Goal: Transaction & Acquisition: Purchase product/service

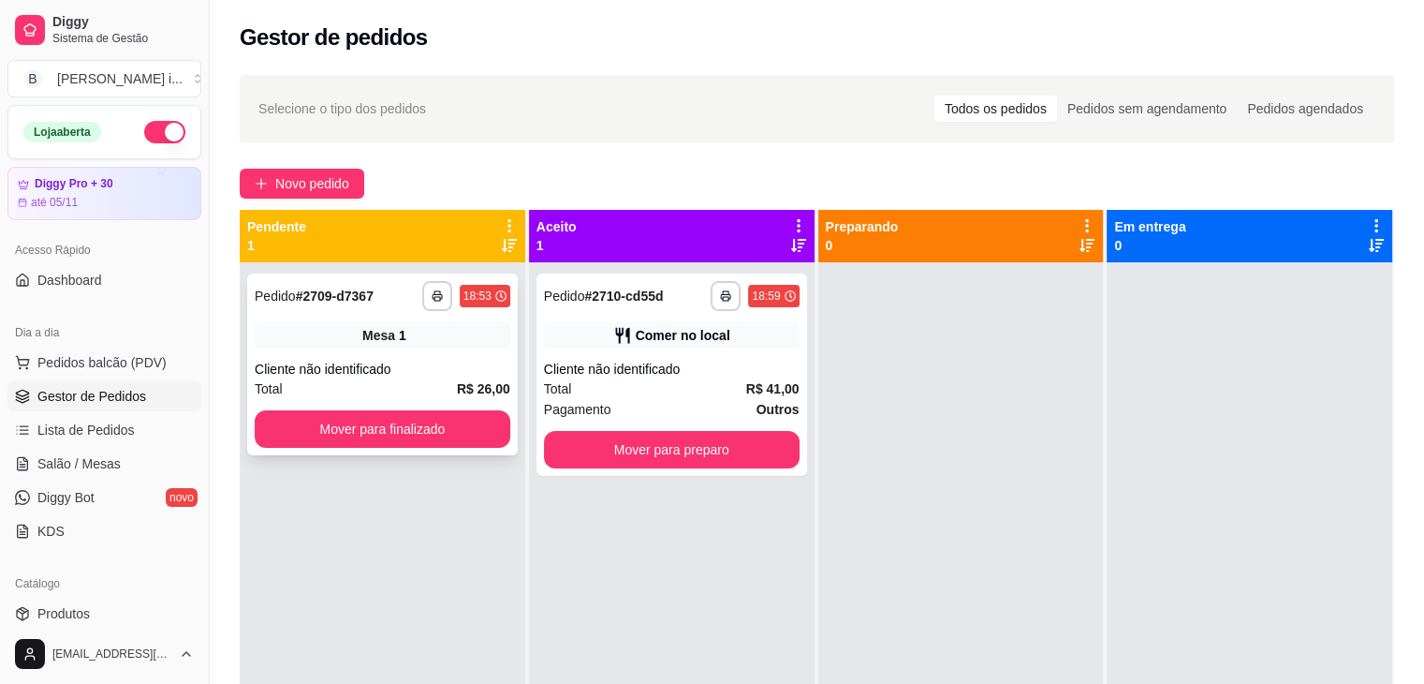
click at [493, 331] on div "Mesa 1" at bounding box center [383, 335] width 256 height 26
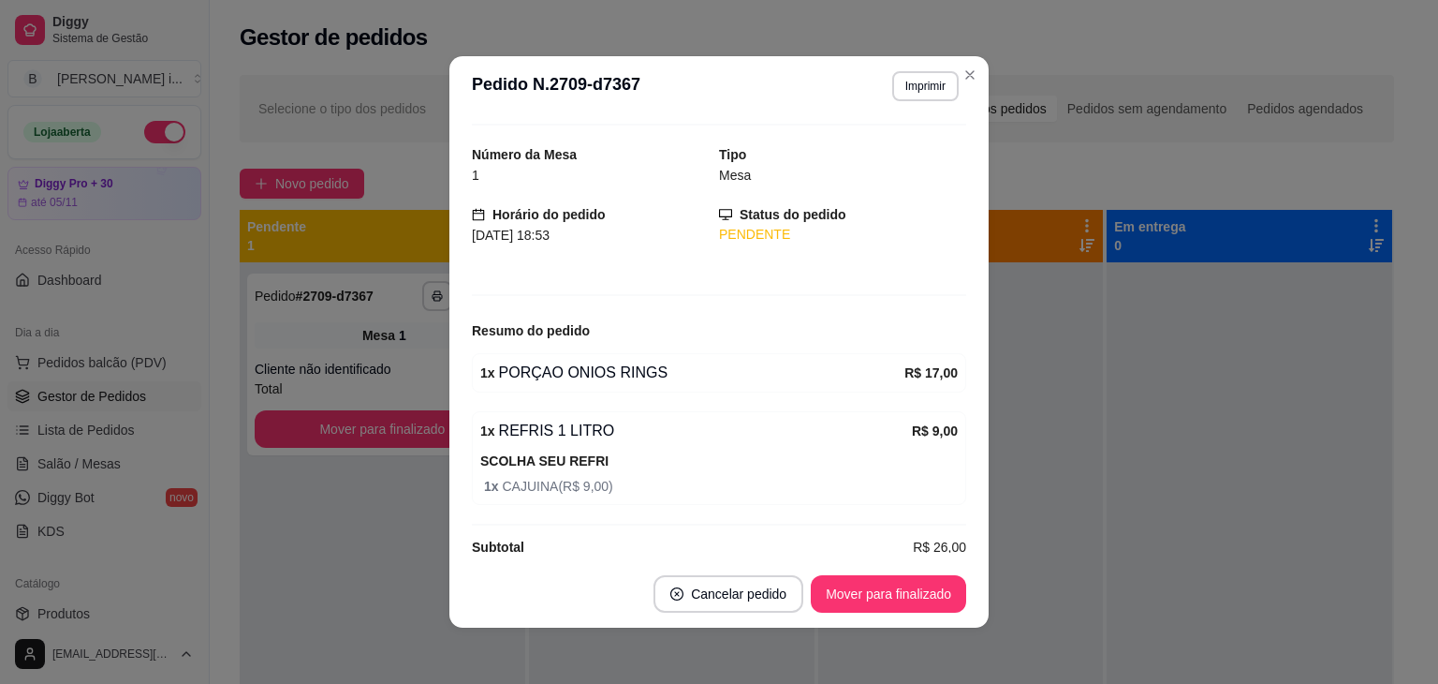
scroll to position [65, 0]
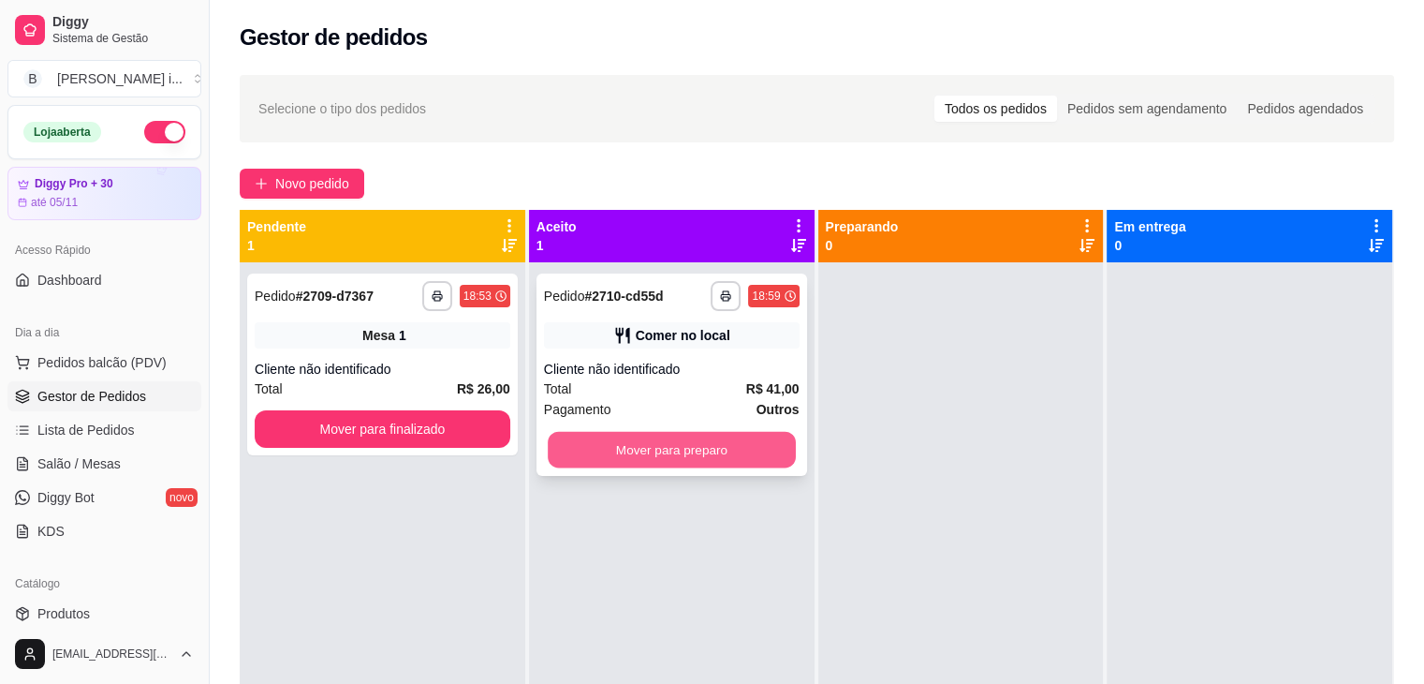
click at [674, 453] on button "Mover para preparo" at bounding box center [672, 450] width 248 height 37
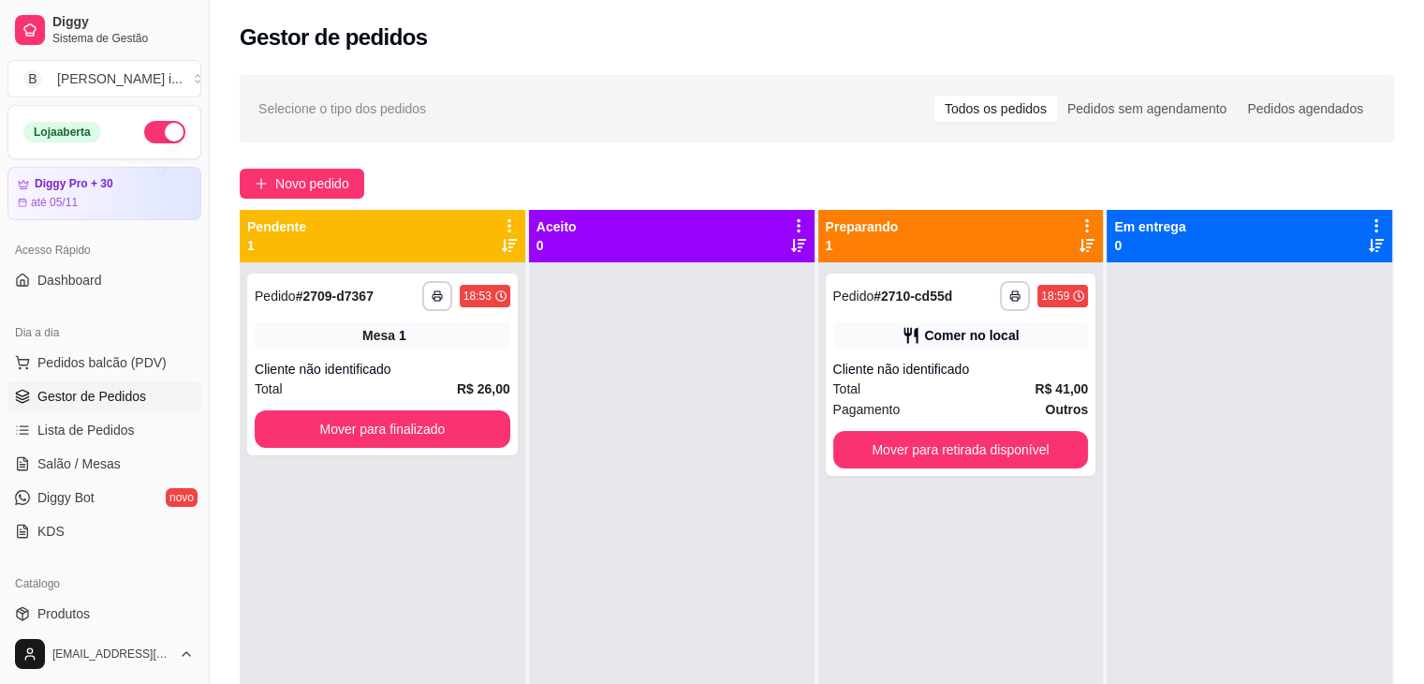
click at [998, 480] on div "**********" at bounding box center [961, 604] width 286 height 684
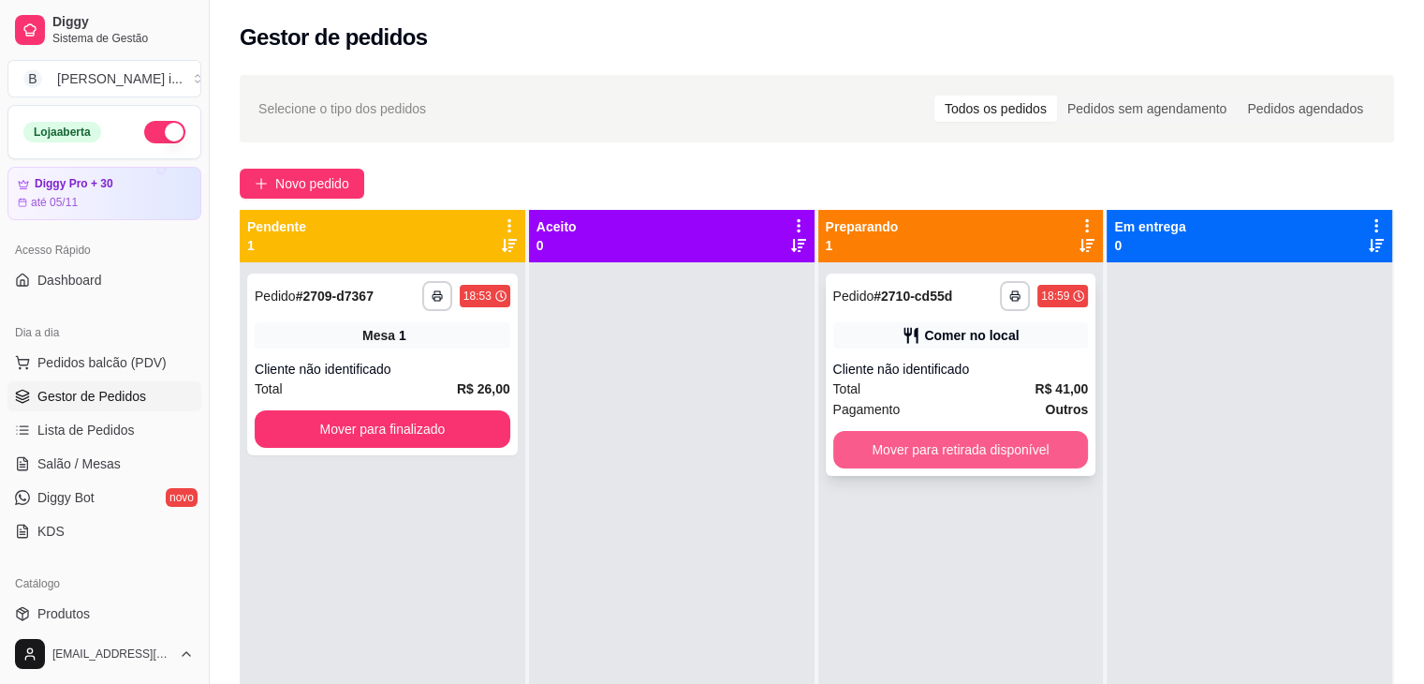
click at [1019, 465] on button "Mover para retirada disponível" at bounding box center [961, 449] width 256 height 37
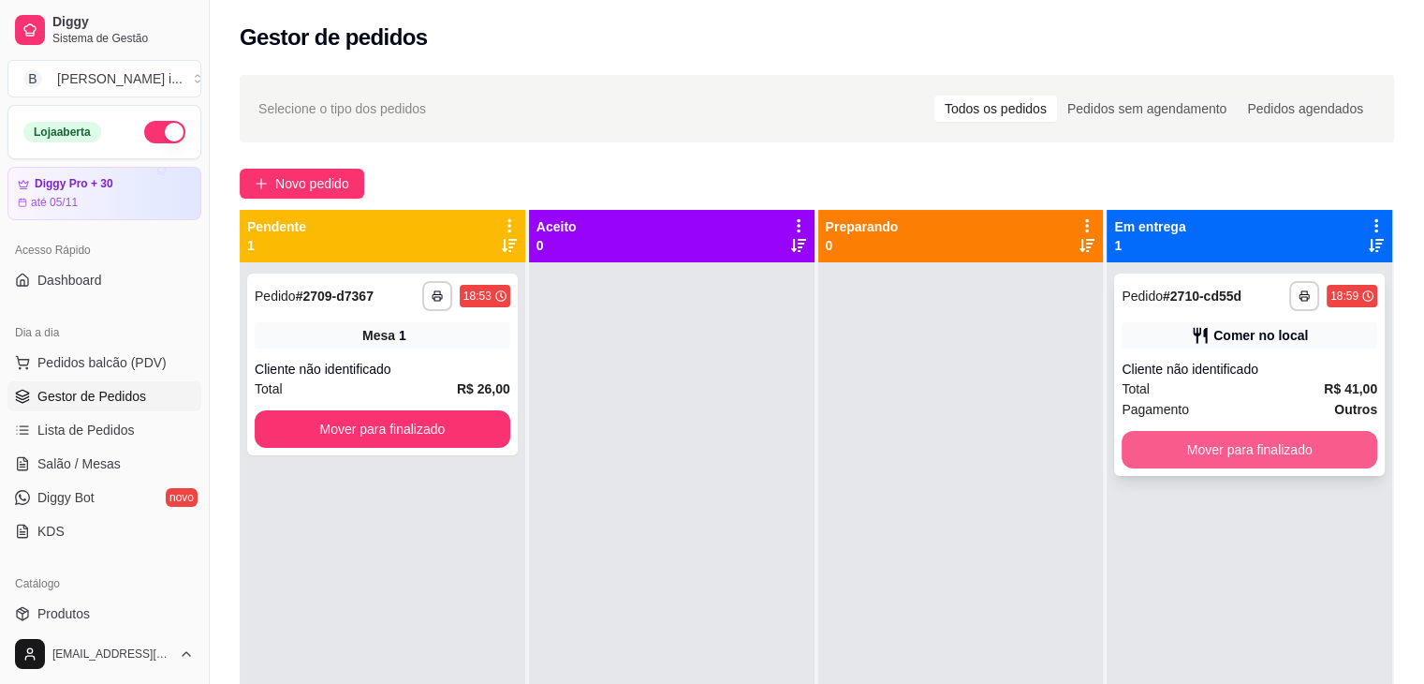
click at [1202, 451] on button "Mover para finalizado" at bounding box center [1250, 449] width 256 height 37
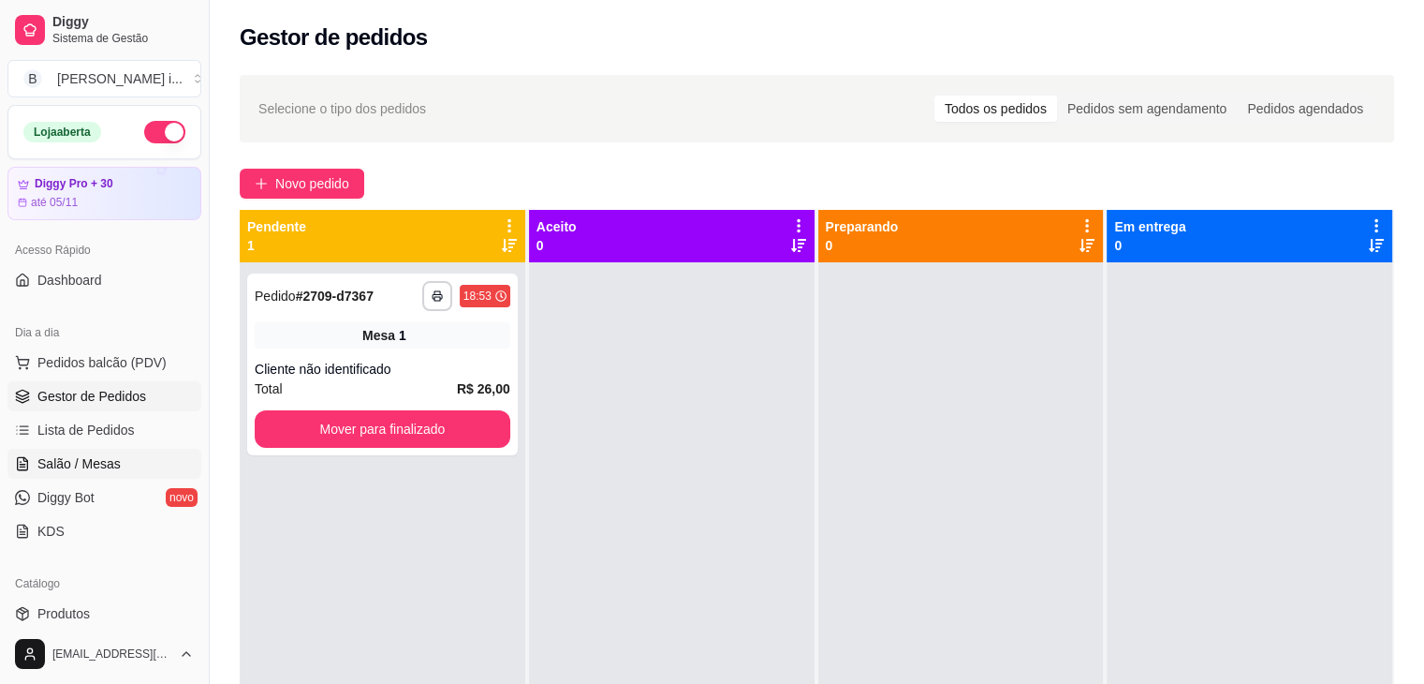
click at [76, 466] on span "Salão / Mesas" at bounding box center [78, 463] width 83 height 19
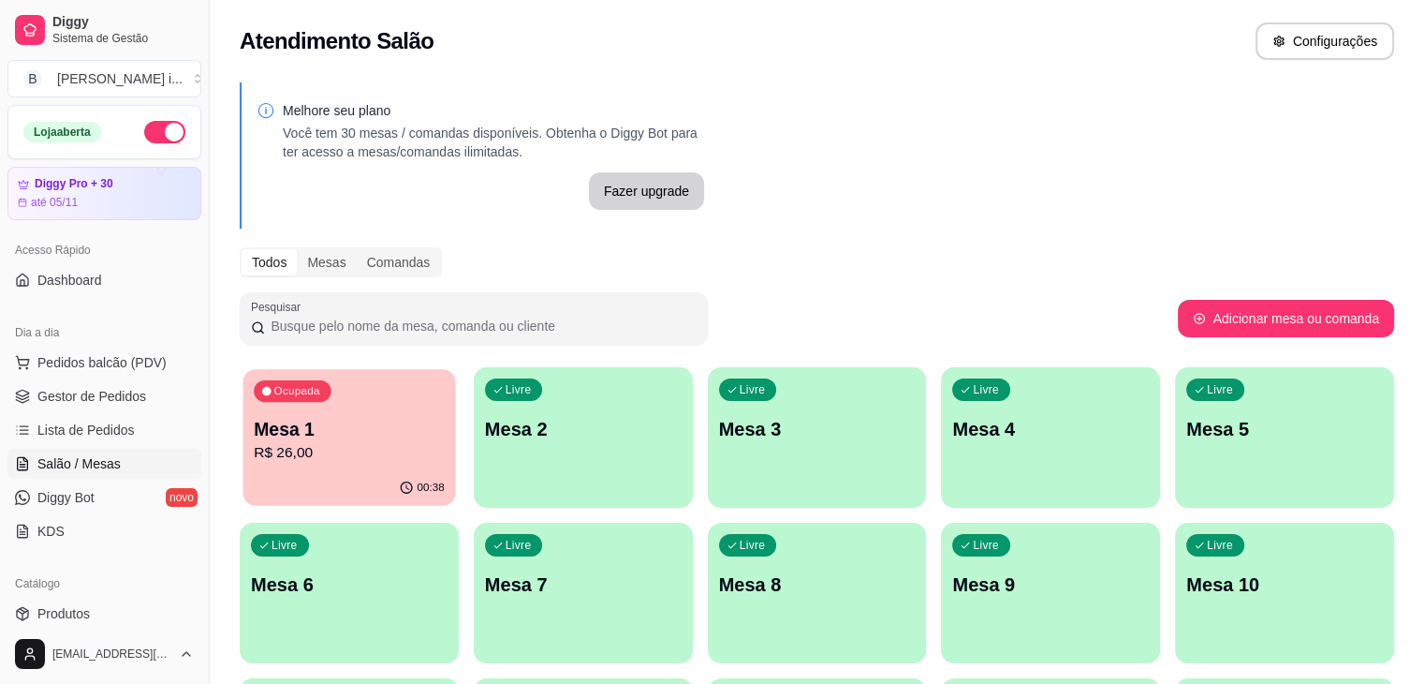
click at [275, 433] on p "Mesa 1" at bounding box center [349, 429] width 191 height 25
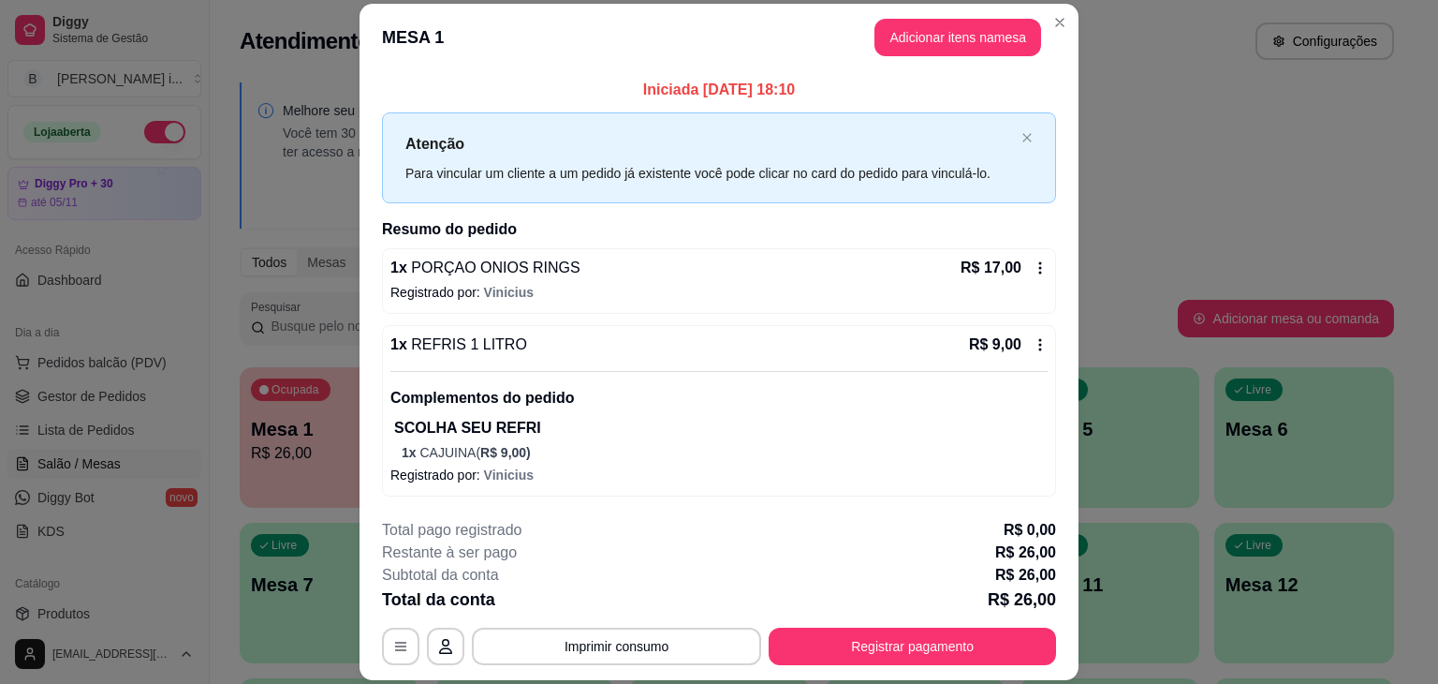
scroll to position [56, 0]
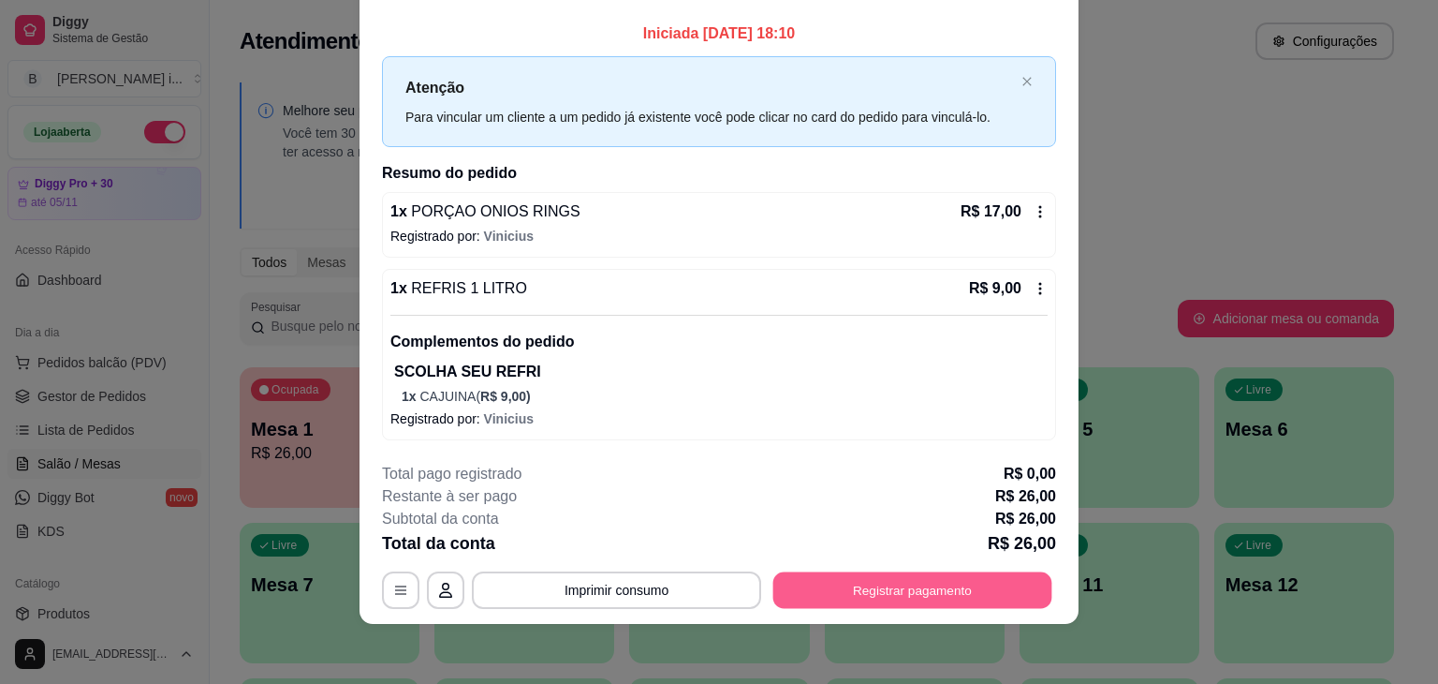
click at [910, 595] on button "Registrar pagamento" at bounding box center [913, 590] width 279 height 37
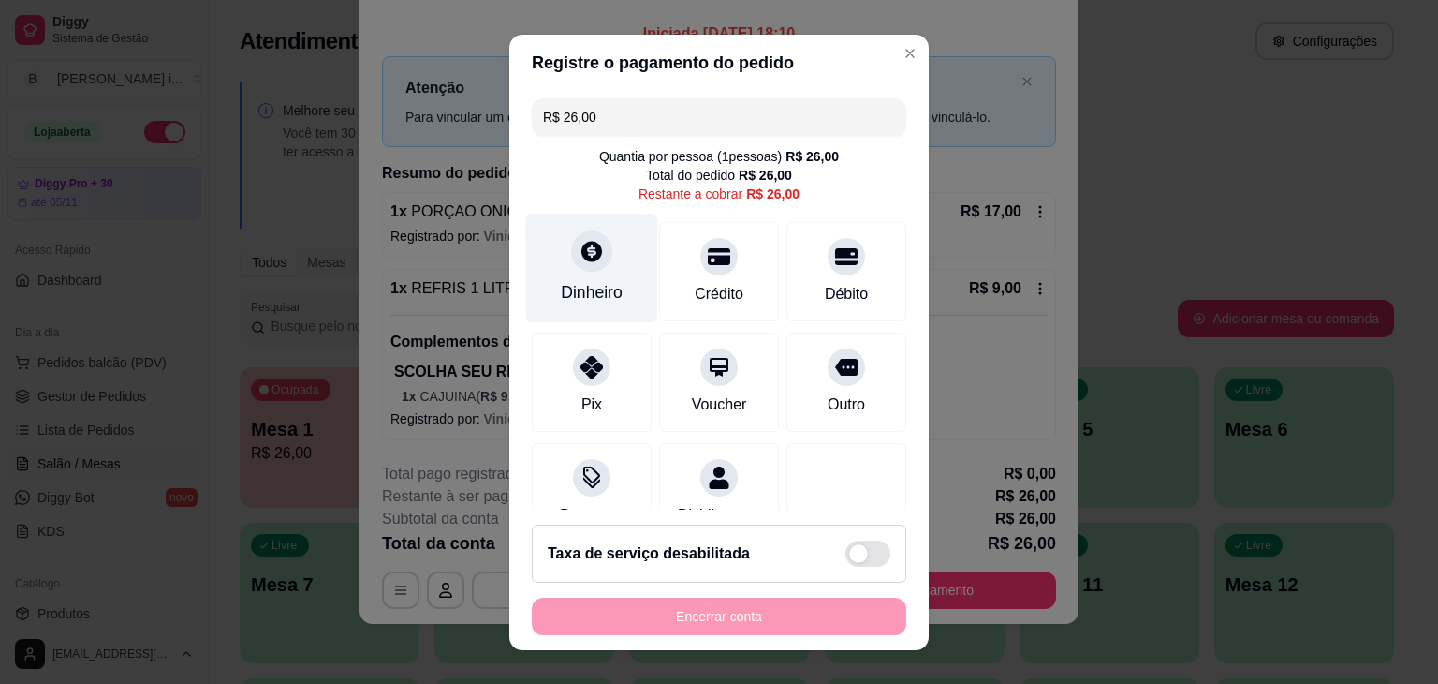
click at [572, 263] on div at bounding box center [591, 250] width 41 height 41
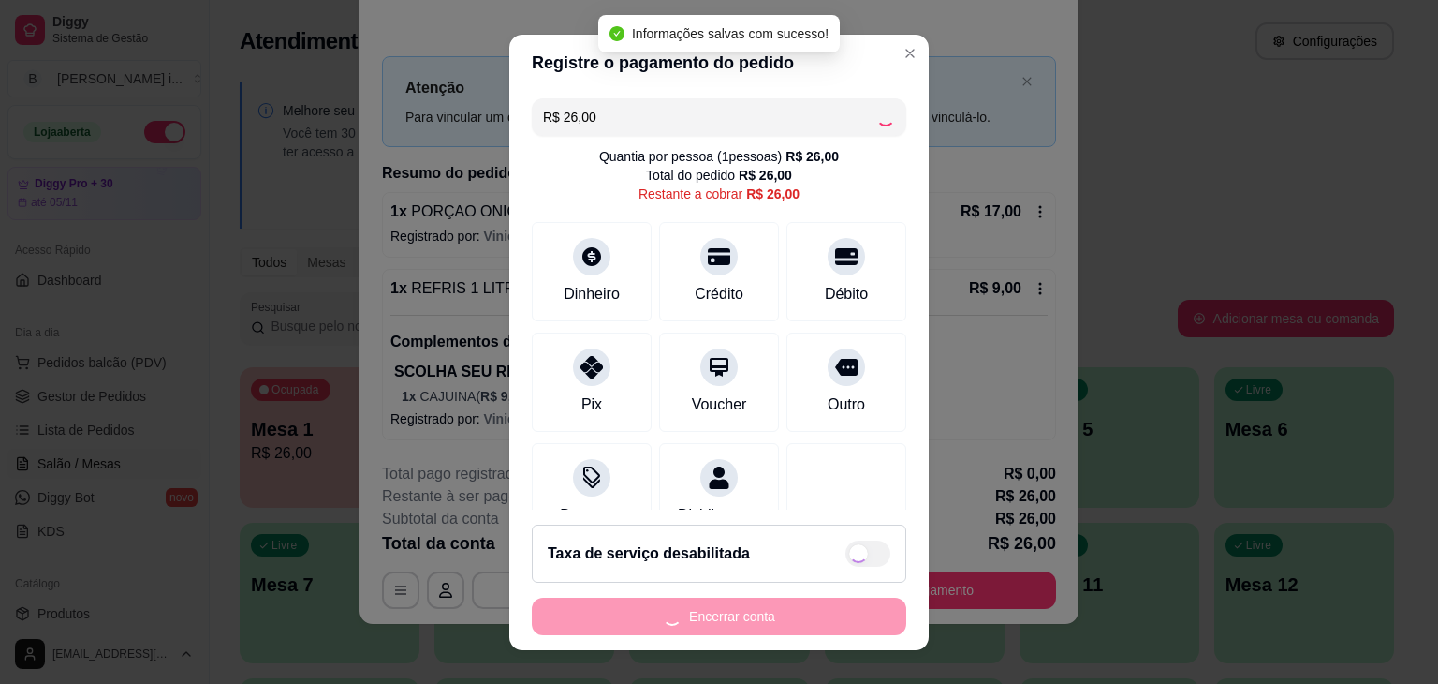
click at [754, 613] on div "Encerrar conta" at bounding box center [719, 615] width 375 height 37
type input "R$ 0,00"
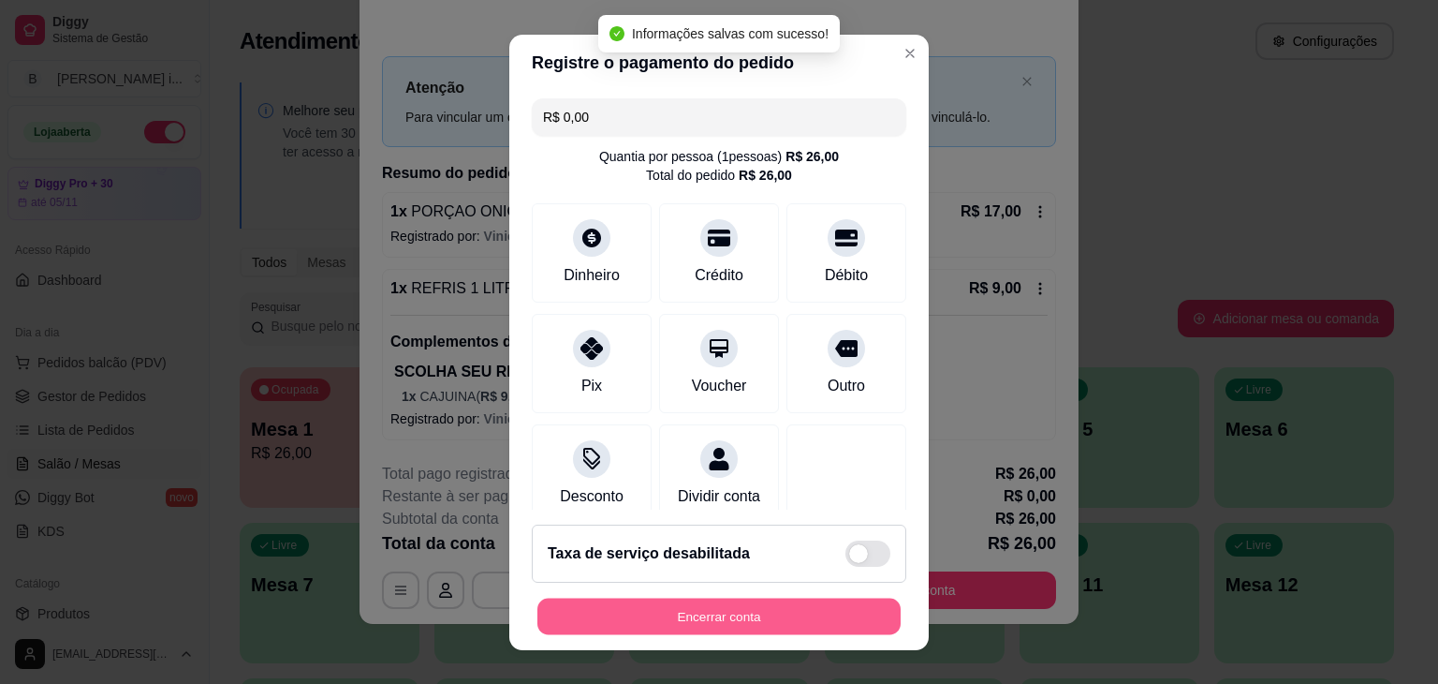
click at [754, 613] on button "Encerrar conta" at bounding box center [719, 615] width 363 height 37
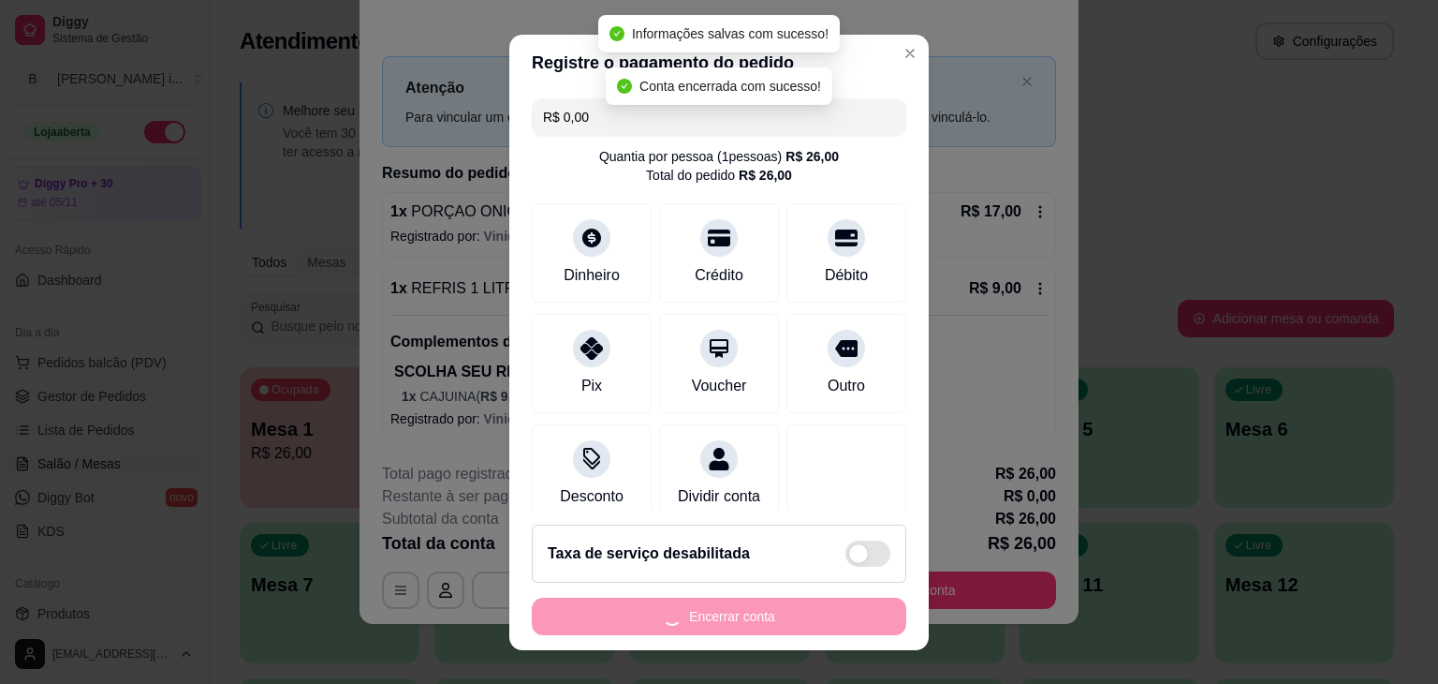
scroll to position [0, 0]
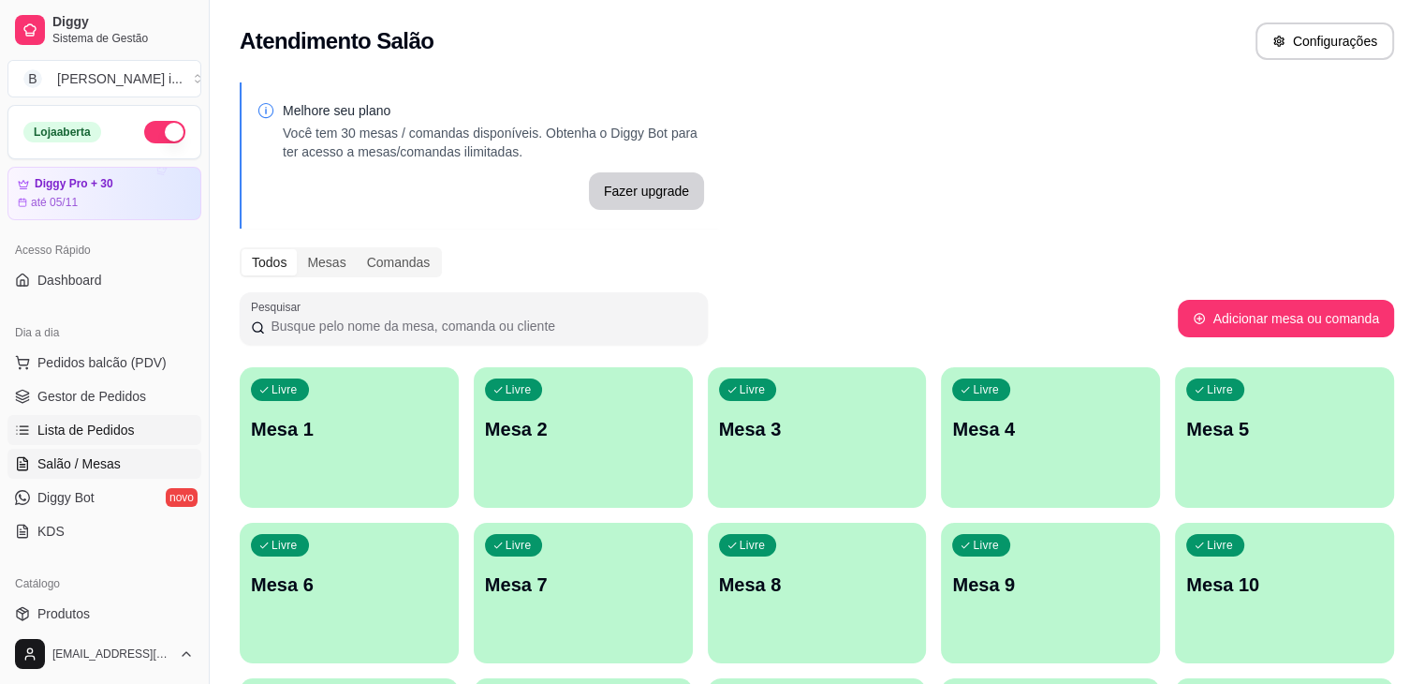
click at [128, 418] on link "Lista de Pedidos" at bounding box center [104, 430] width 194 height 30
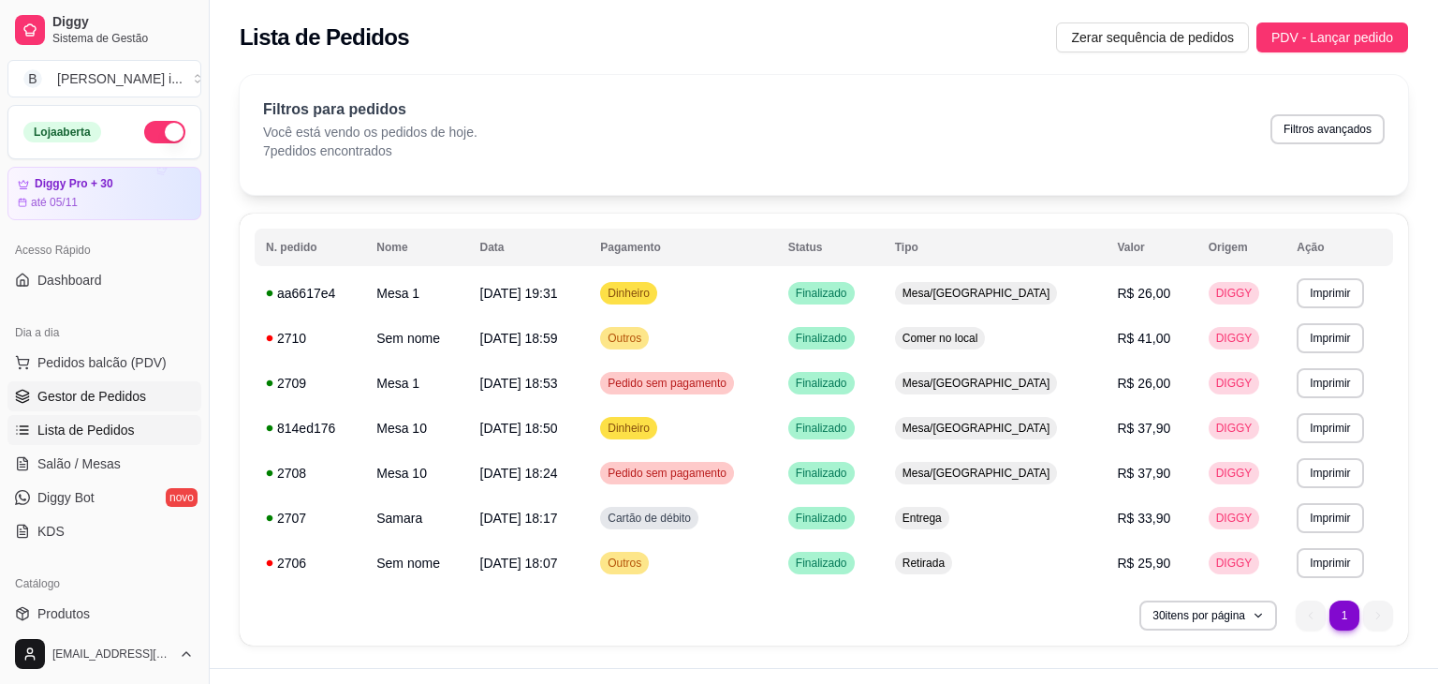
click at [124, 400] on span "Gestor de Pedidos" at bounding box center [91, 396] width 109 height 19
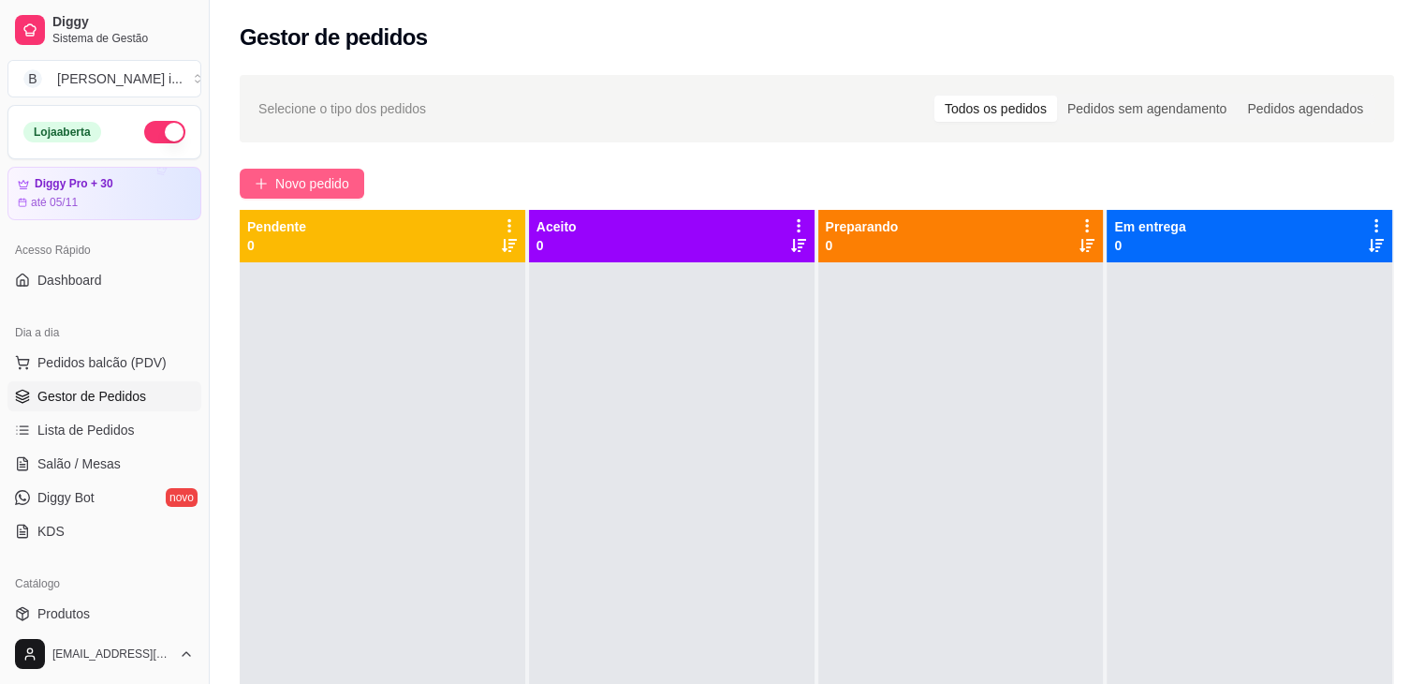
click at [298, 191] on span "Novo pedido" at bounding box center [312, 183] width 74 height 21
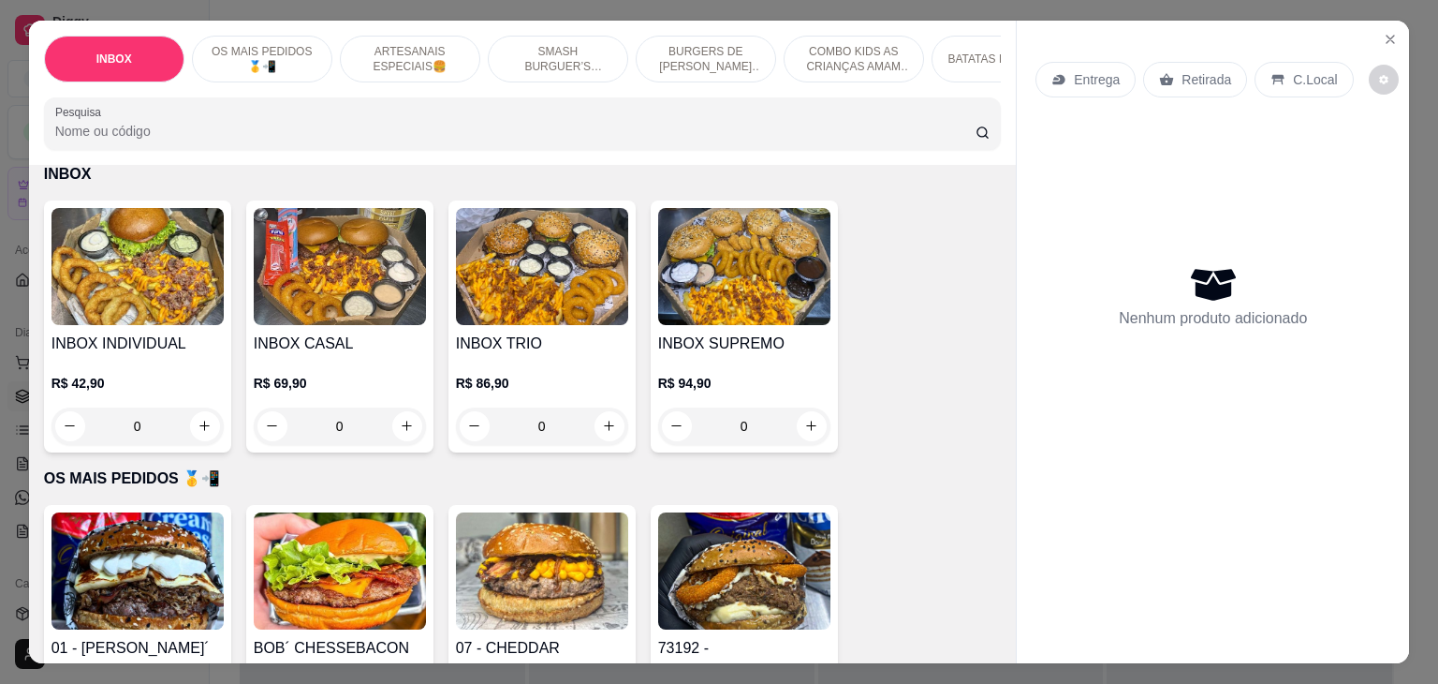
scroll to position [187, 0]
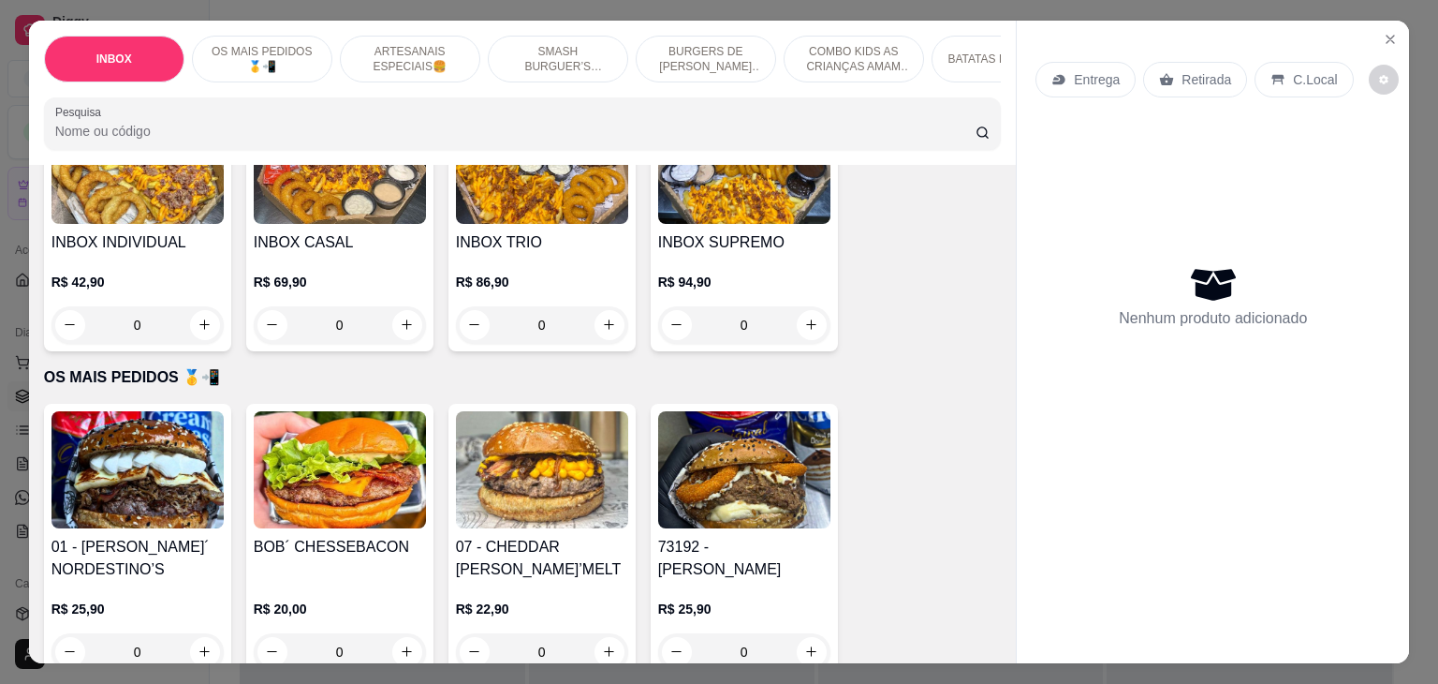
click at [551, 581] on div "R$ 22,90 0" at bounding box center [542, 626] width 172 height 90
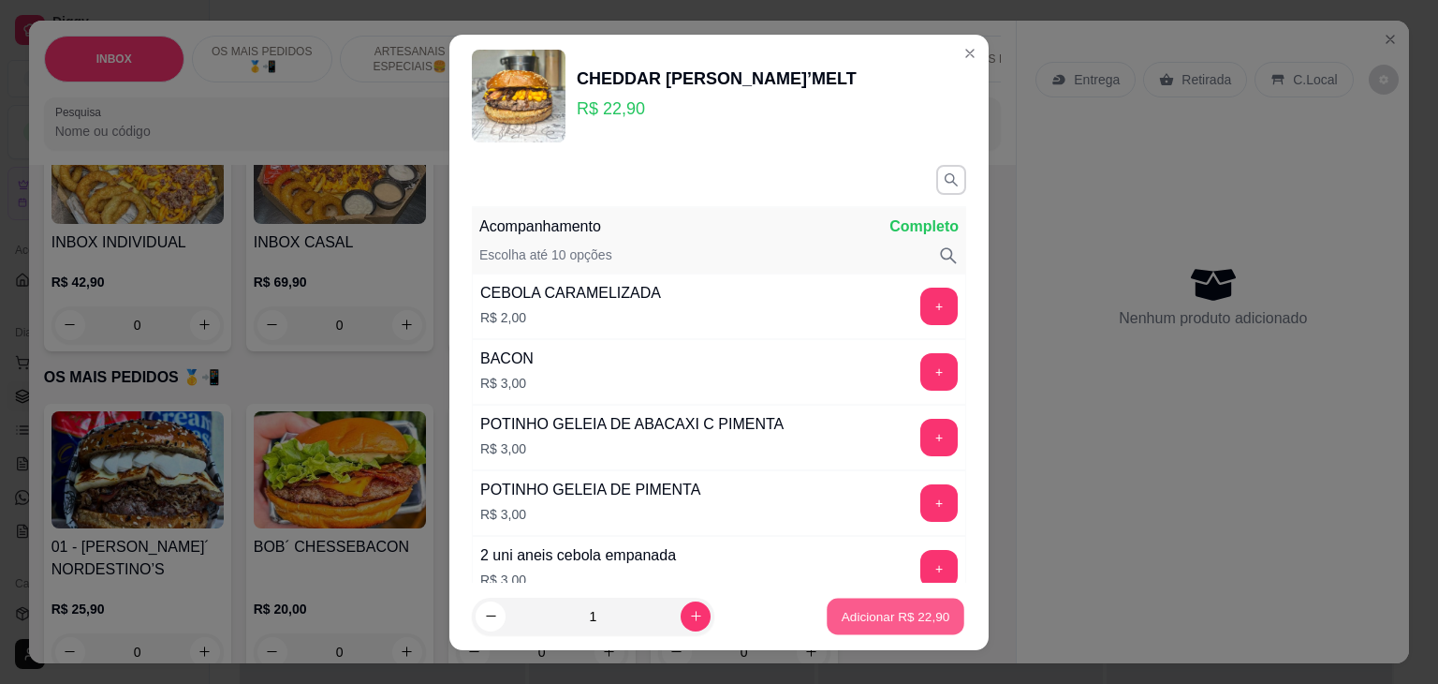
click at [932, 624] on button "Adicionar R$ 22,90" at bounding box center [896, 615] width 138 height 37
type input "1"
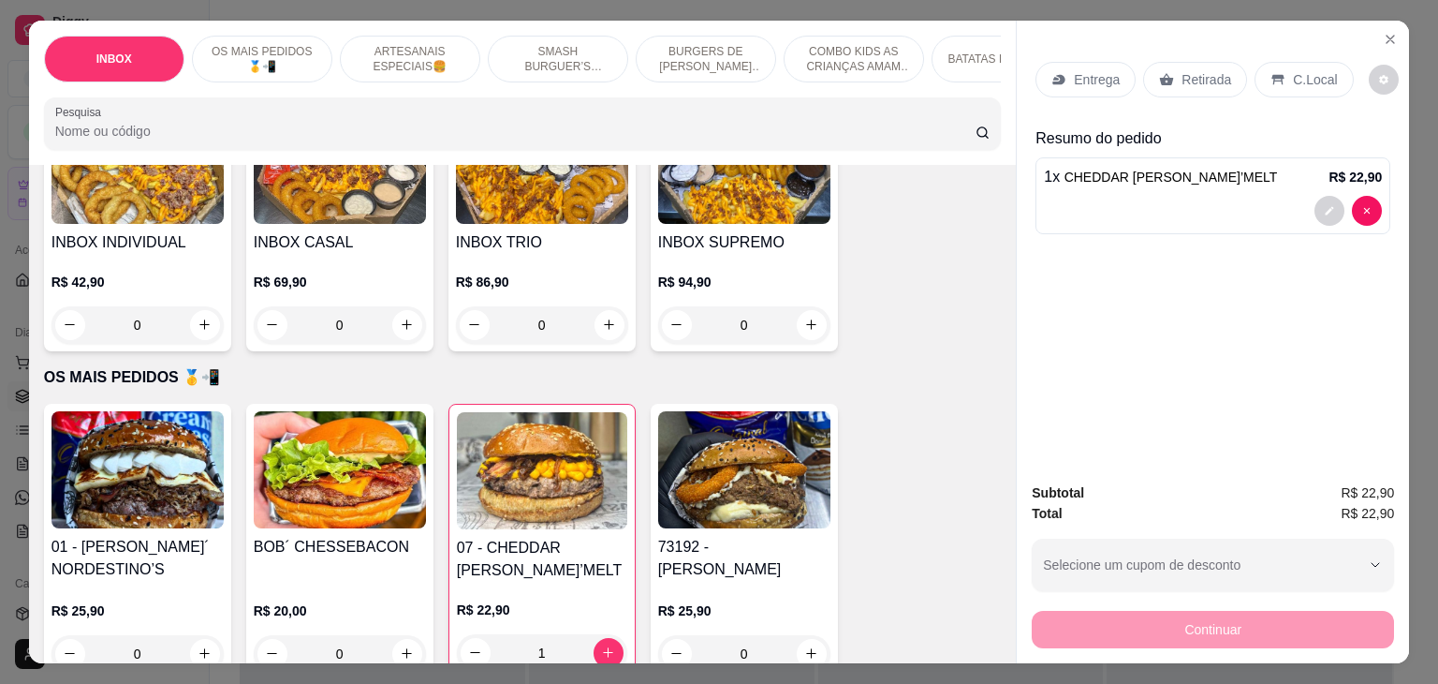
click at [1074, 77] on p "Entrega" at bounding box center [1097, 79] width 46 height 19
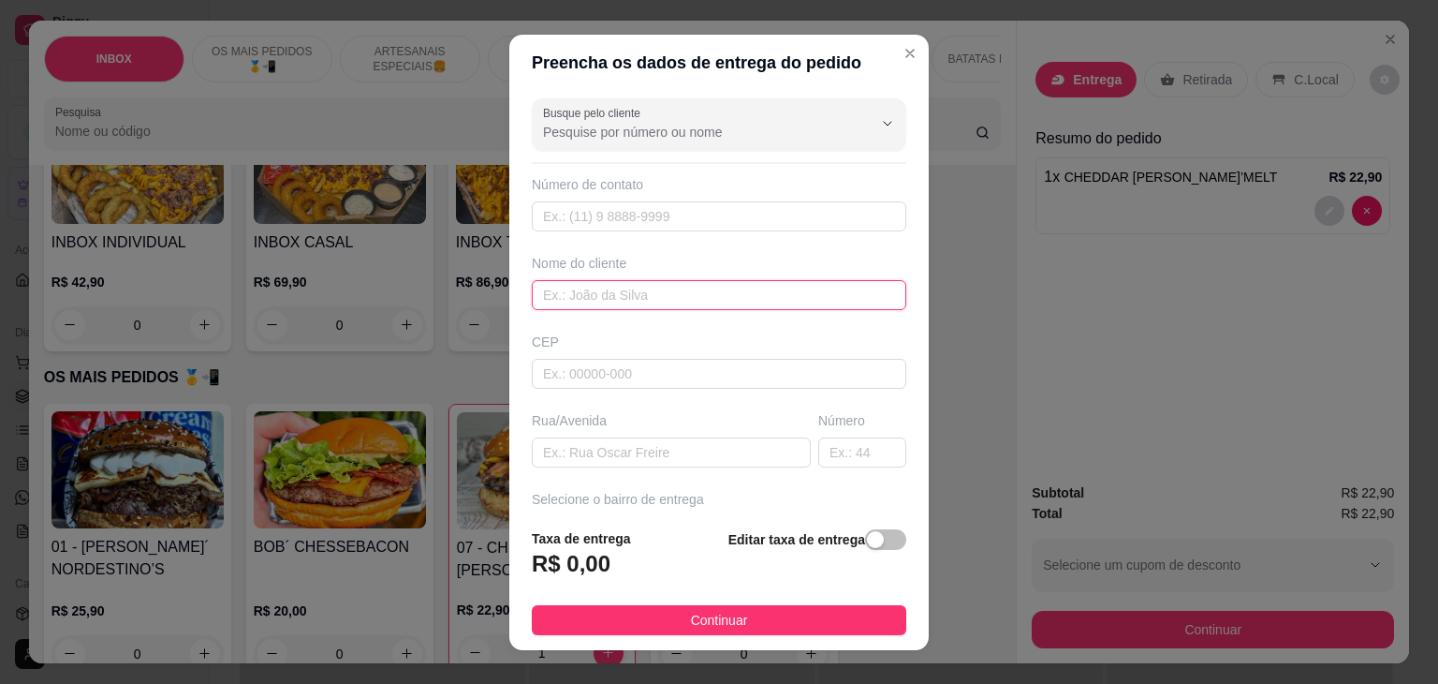
click at [729, 284] on input "text" at bounding box center [719, 295] width 375 height 30
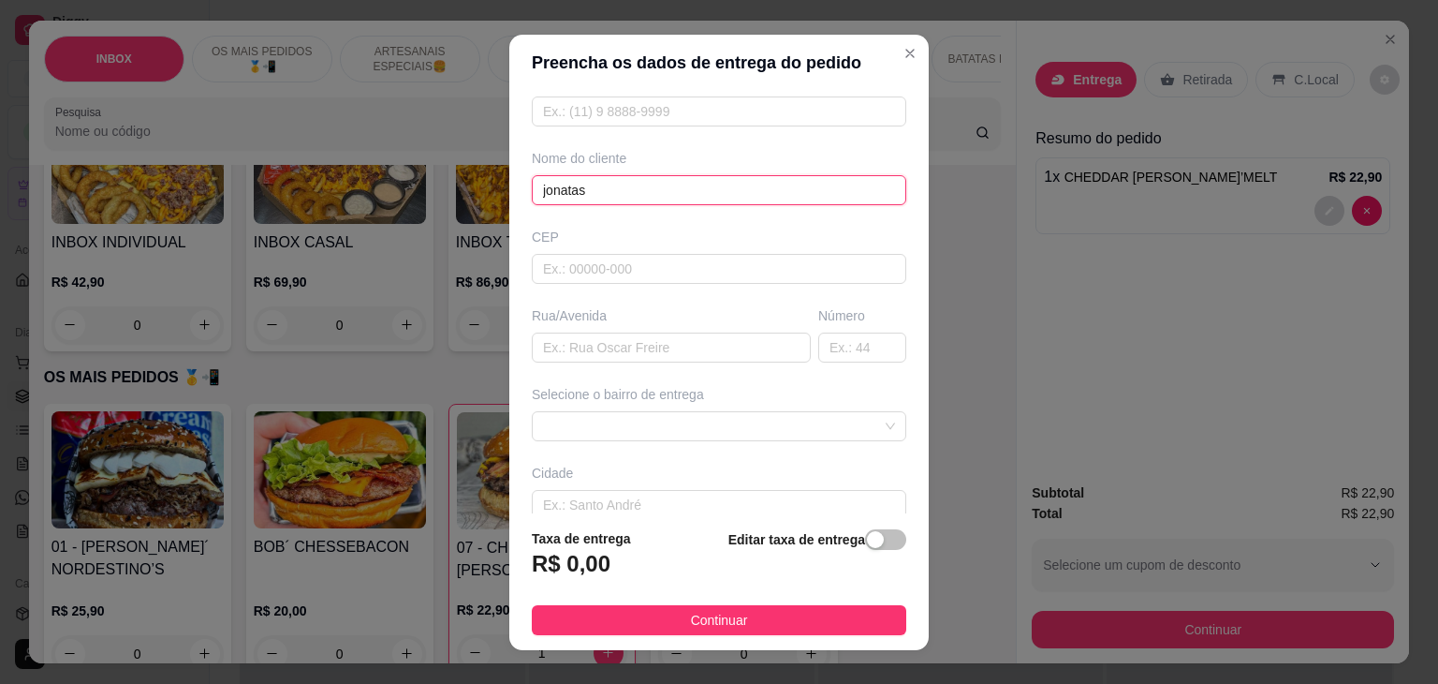
scroll to position [206, 0]
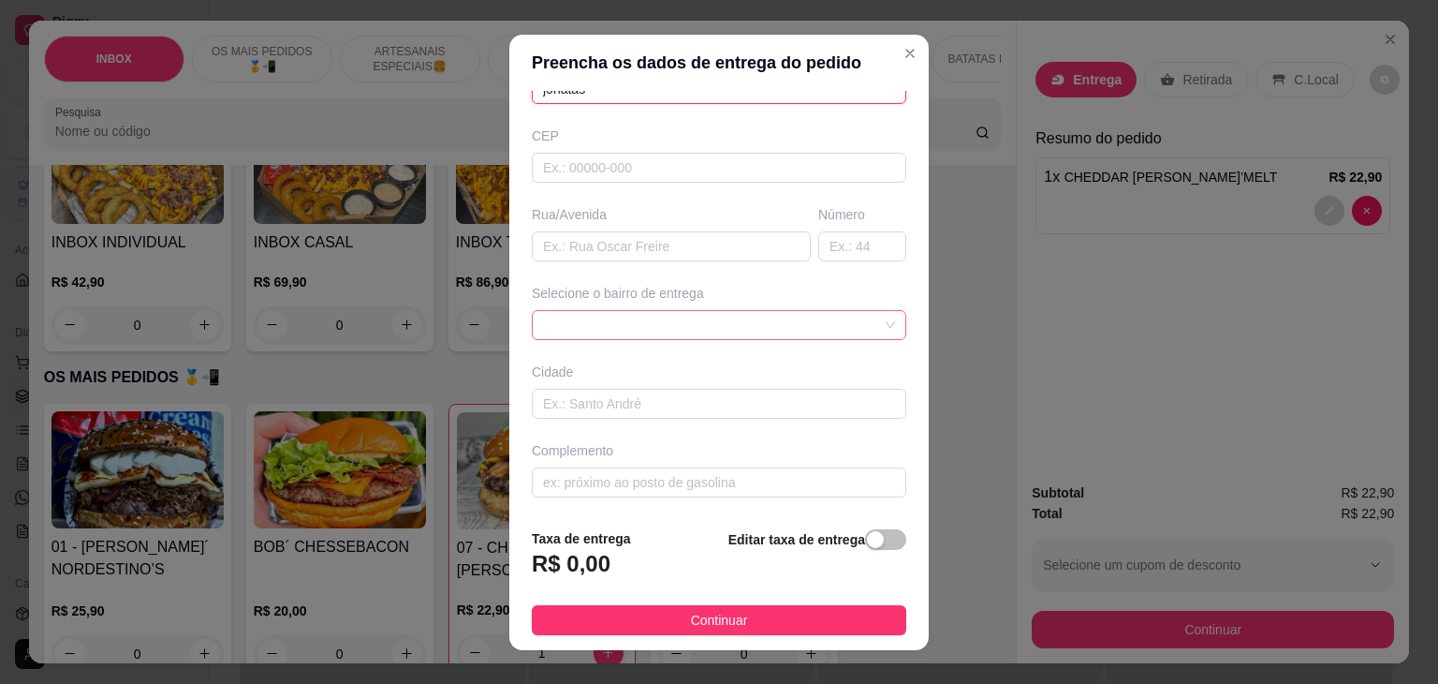
click at [830, 310] on div at bounding box center [719, 325] width 375 height 30
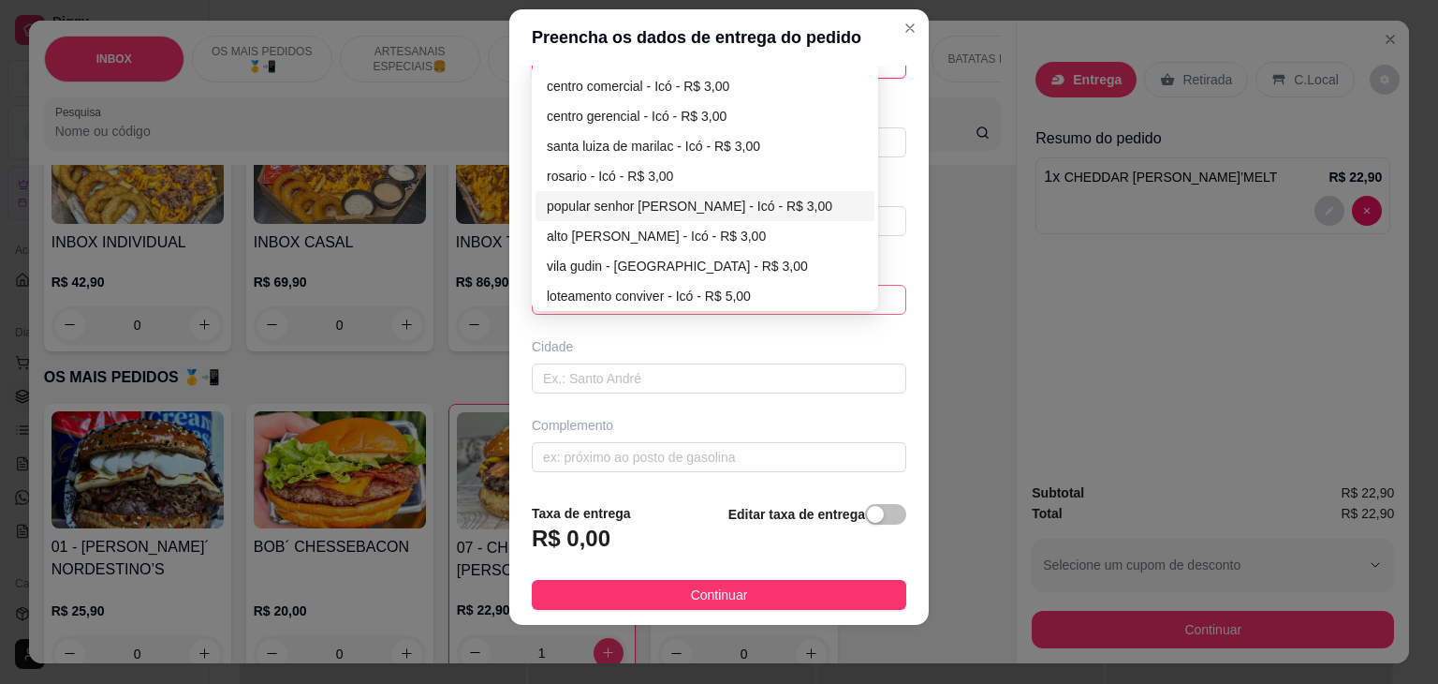
scroll to position [498, 0]
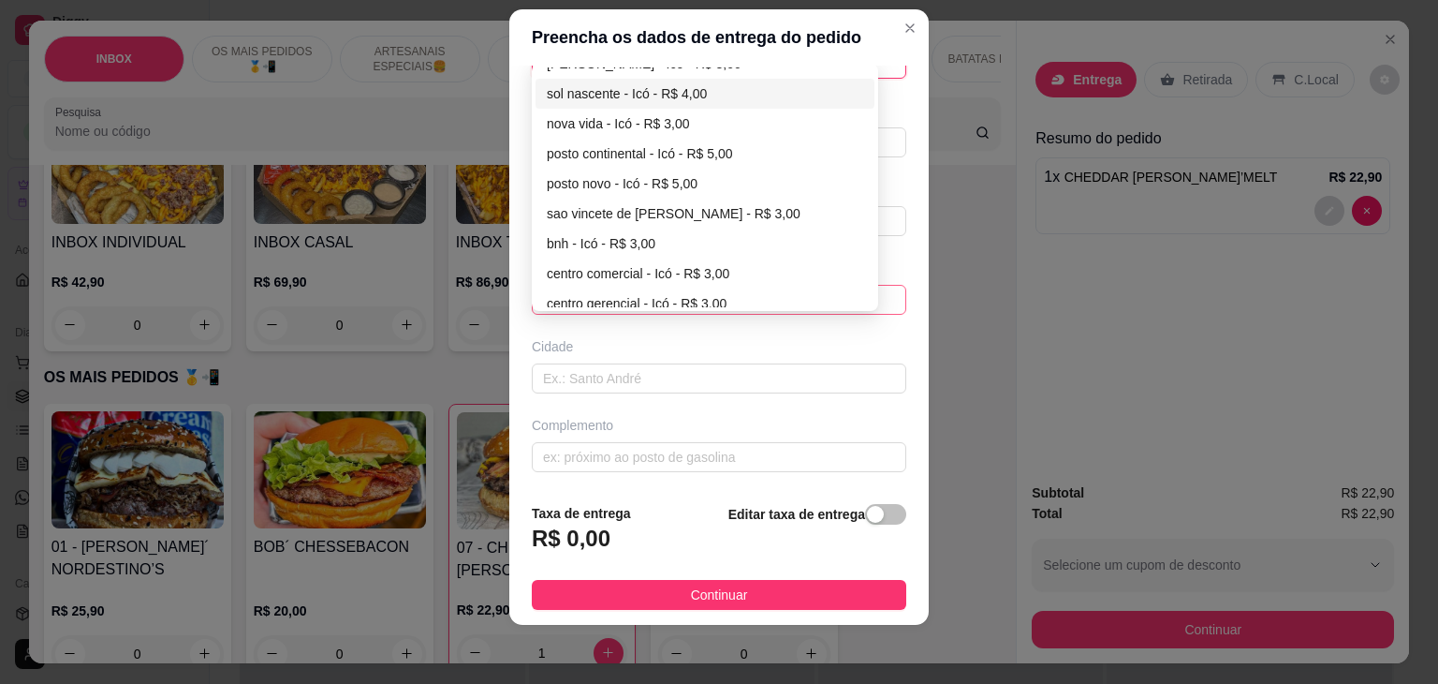
type input "jonatas"
click at [612, 87] on div "sol nascente - Icó - R$ 4,00" at bounding box center [705, 93] width 317 height 21
type input "Icó"
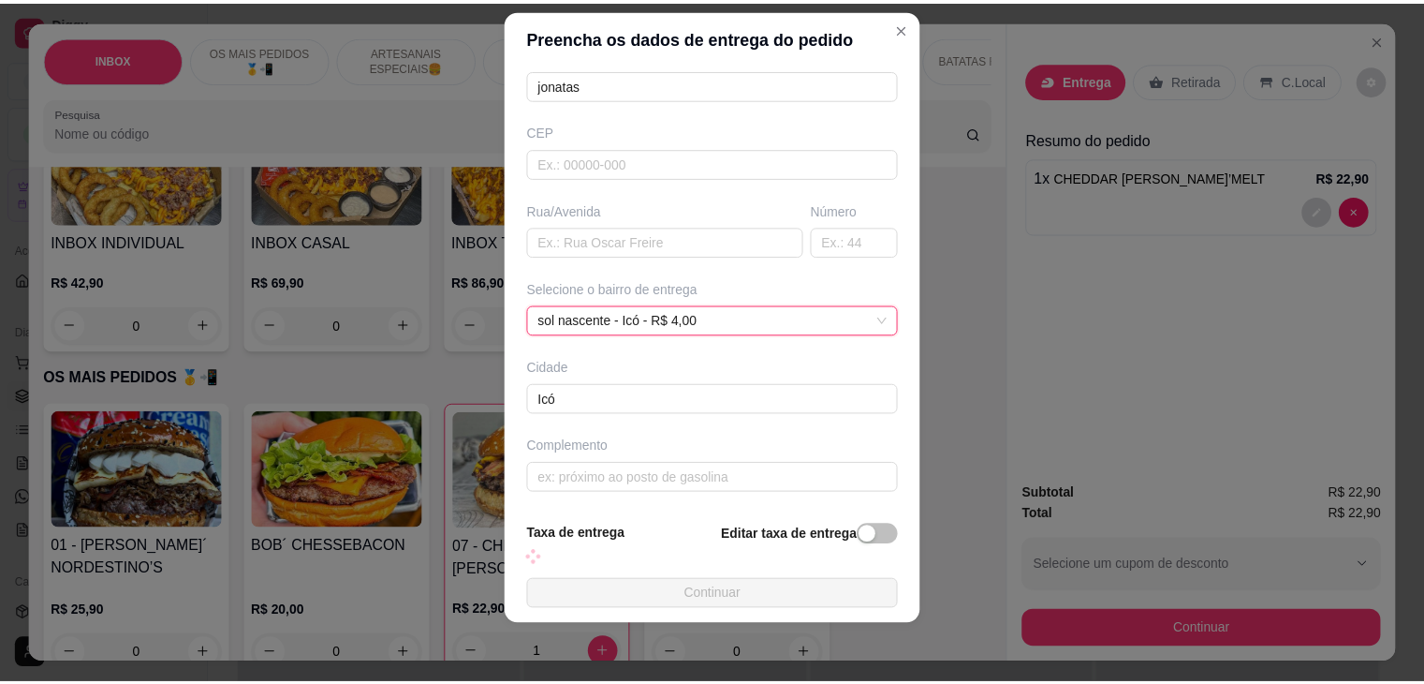
scroll to position [206, 0]
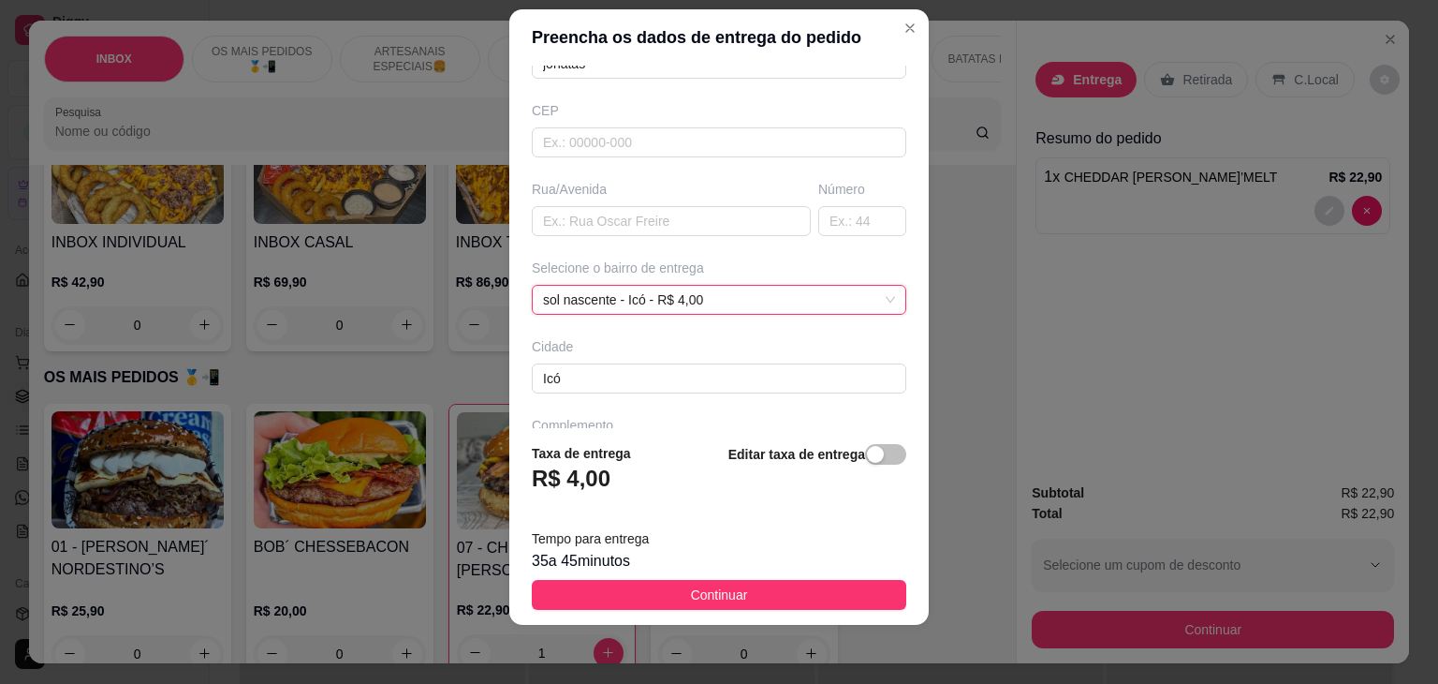
click at [674, 584] on button "Continuar" at bounding box center [719, 595] width 375 height 30
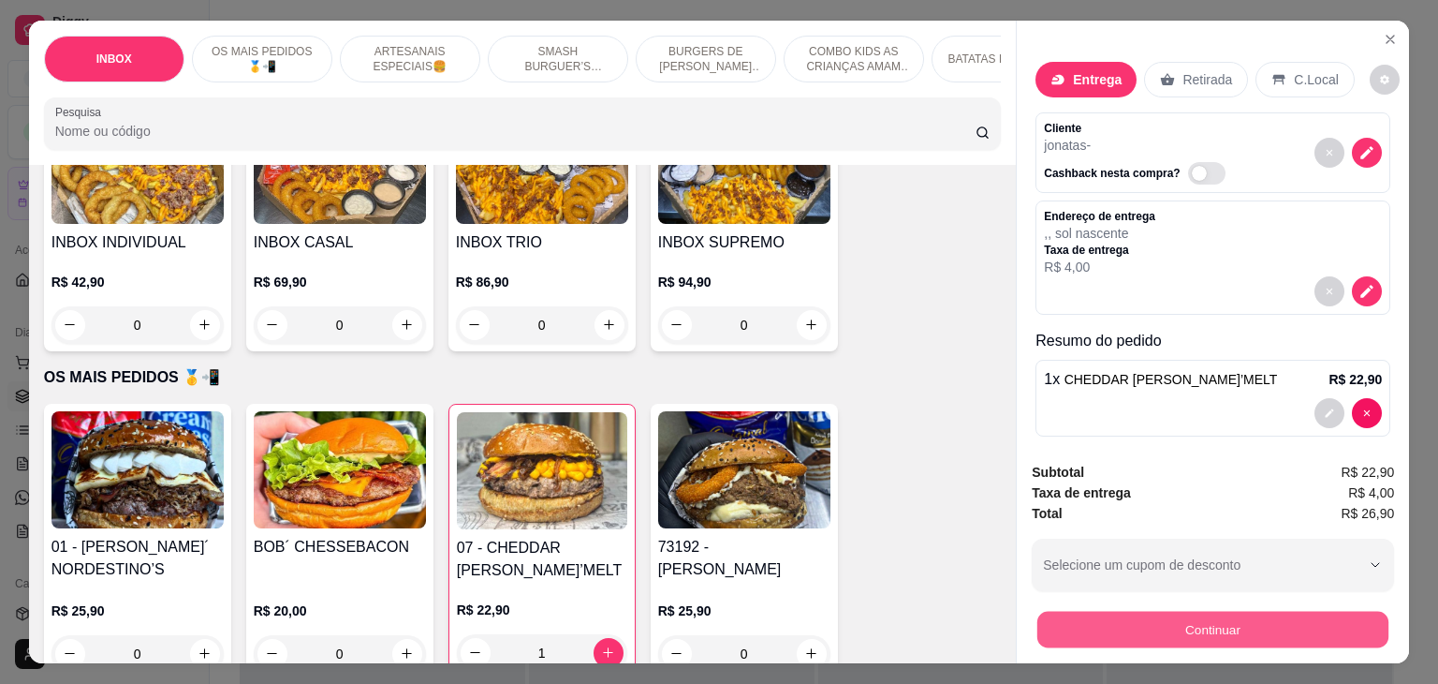
click at [1275, 634] on button "Continuar" at bounding box center [1213, 630] width 351 height 37
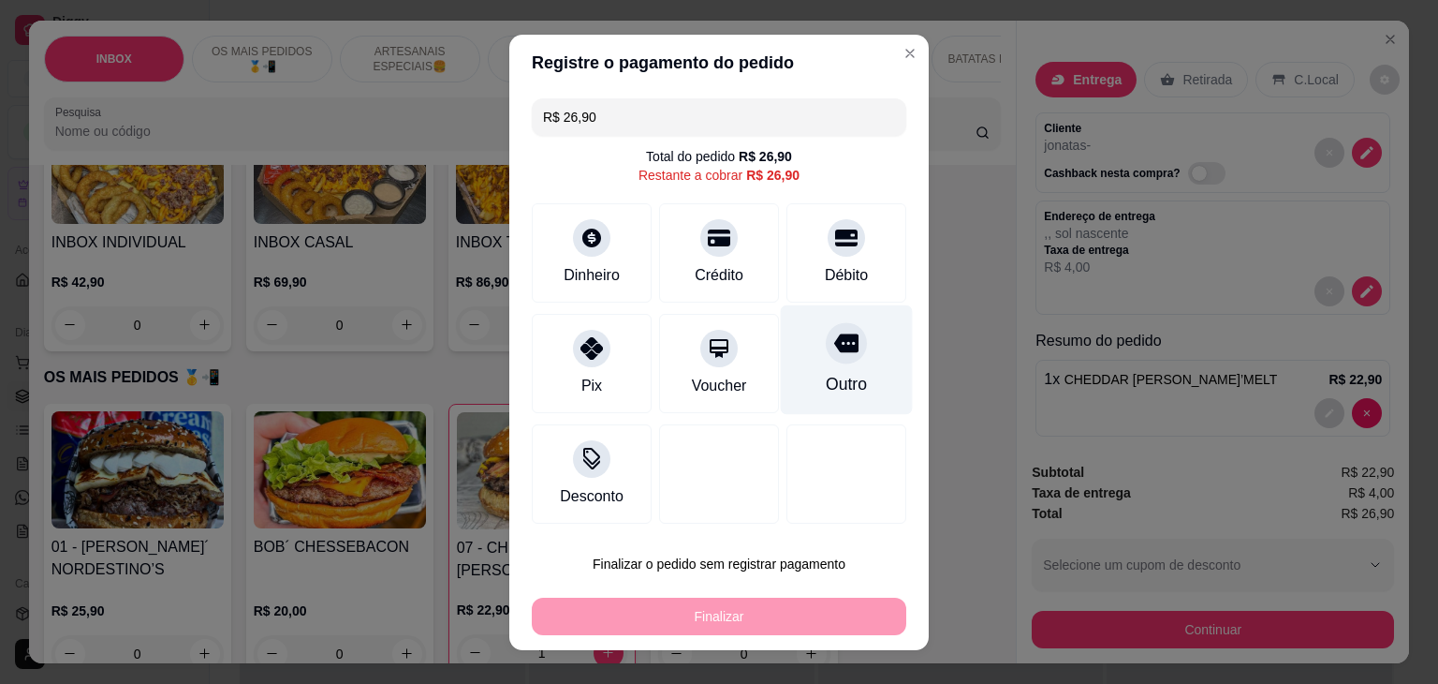
click at [864, 356] on div "Outro" at bounding box center [847, 359] width 132 height 110
type input "R$ 0,00"
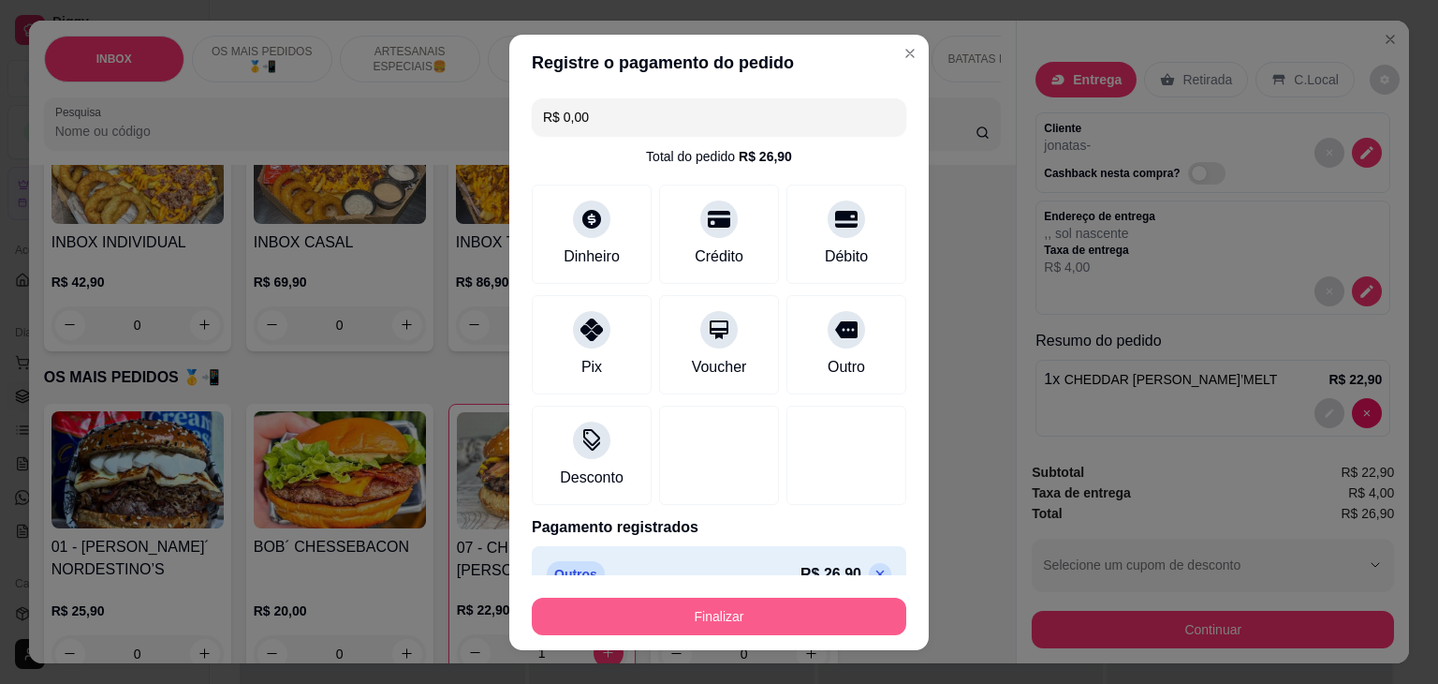
click at [792, 621] on button "Finalizar" at bounding box center [719, 615] width 375 height 37
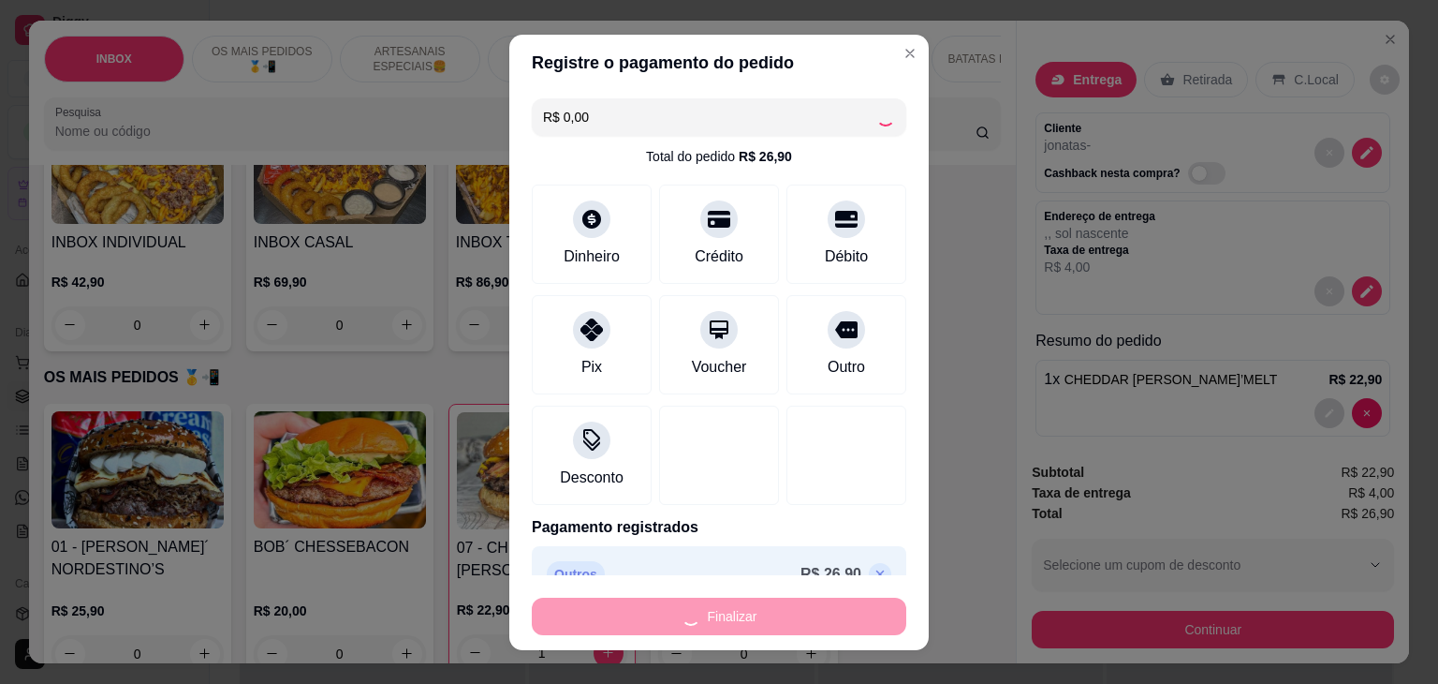
type input "0"
type input "-R$ 26,90"
